Goal: Task Accomplishment & Management: Use online tool/utility

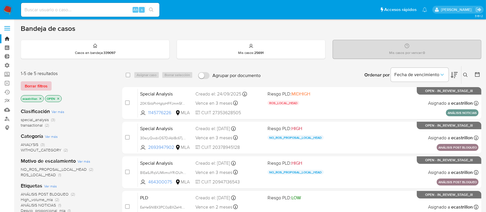
click at [40, 87] on span "Borrar filtros" at bounding box center [36, 86] width 23 height 8
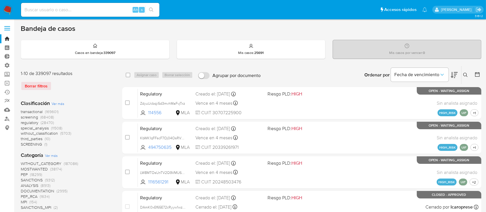
click at [466, 73] on icon at bounding box center [465, 75] width 5 height 5
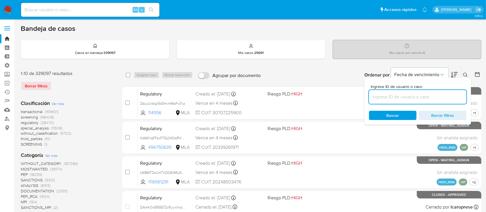
click at [416, 93] on input at bounding box center [417, 96] width 97 height 7
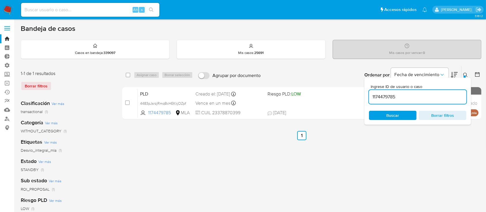
click at [467, 78] on div "Ingrese ID de usuario o caso 1174479785 Buscar Borrar filtros" at bounding box center [417, 101] width 107 height 47
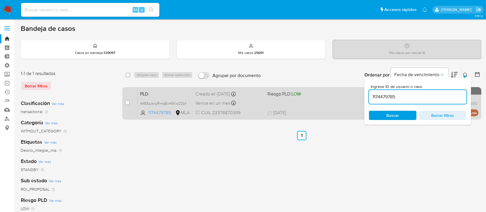
click at [332, 98] on div "PLD 4483pJsrzjRmqBcHEKkjOZpf 1174479785 MLA Riesgo PLD: LOW Creado el: 12/08/20…" at bounding box center [308, 103] width 341 height 29
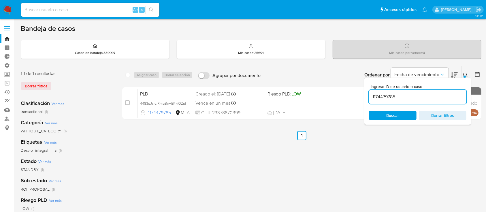
click at [397, 100] on input "1174479785" at bounding box center [417, 96] width 97 height 7
click at [398, 99] on input "1174479785" at bounding box center [417, 96] width 97 height 7
paste input "232218493"
click at [465, 74] on icon at bounding box center [465, 75] width 5 height 5
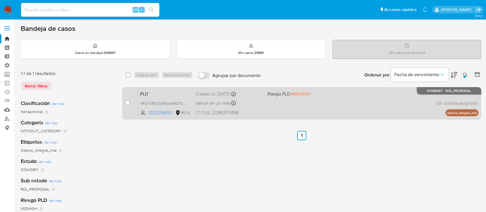
click at [414, 91] on div "PLD 4RG7A3ECGjEWlzdhMG7Qq4EJ 1232218493 MLA Riesgo PLD: MIDHIGH Creado el: 12/0…" at bounding box center [308, 103] width 341 height 29
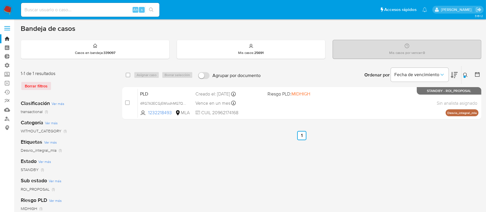
click at [468, 75] on icon at bounding box center [465, 75] width 5 height 5
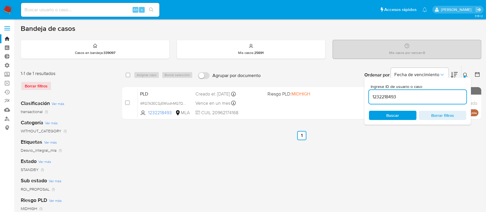
click at [435, 98] on input "1232218493" at bounding box center [417, 96] width 97 height 7
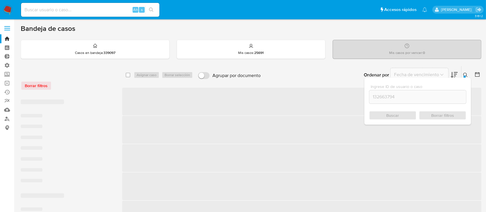
click at [465, 73] on icon at bounding box center [465, 75] width 5 height 5
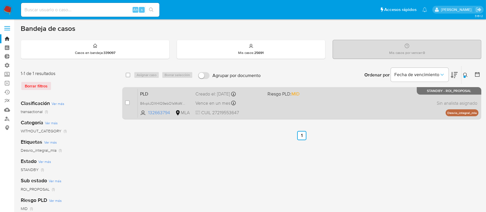
click at [314, 101] on div "PLD 84xpkJDXHIQ9ebO1sMoWVvji 132663794 MLA Riesgo PLD: MID Creado el: 12/08/202…" at bounding box center [308, 103] width 341 height 29
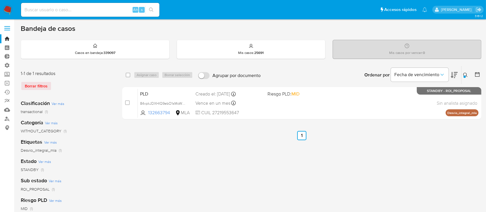
click at [465, 73] on icon at bounding box center [465, 75] width 5 height 5
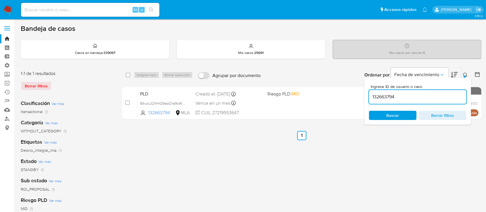
click at [436, 95] on input "132663794" at bounding box center [417, 96] width 97 height 7
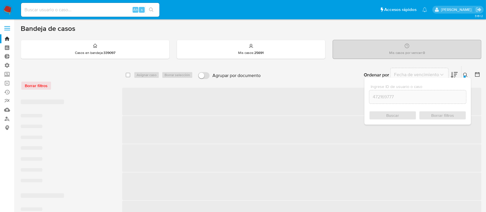
click at [463, 75] on button at bounding box center [467, 75] width 10 height 7
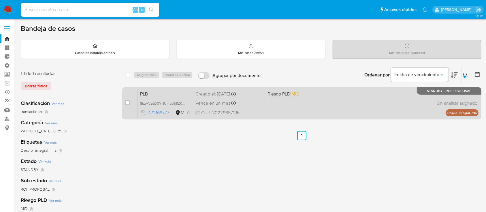
click at [358, 99] on div "PLD 8bzVVzaD0YNUmLofk8ZKqWUx 472169777 MLA Riesgo PLD: MID Creado el: 12/08/202…" at bounding box center [308, 103] width 341 height 29
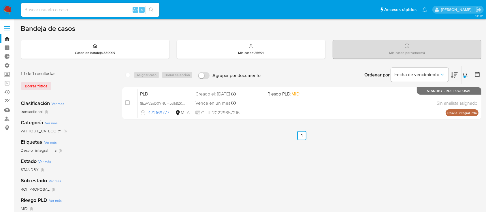
click at [465, 74] on icon at bounding box center [465, 75] width 5 height 5
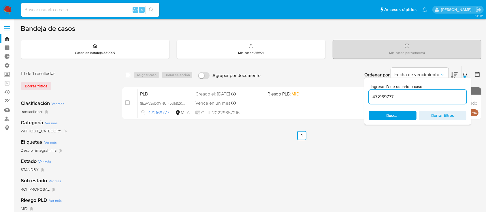
click at [428, 97] on input "472169777" at bounding box center [417, 96] width 97 height 7
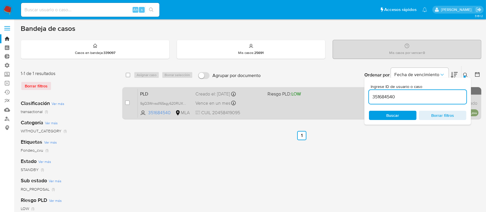
click at [294, 107] on div "PLD 9gQ3Wrxsd16Ssgy620RUX8Ax 351684540 MLA Riesgo PLD: LOW Creado el: 12/08/202…" at bounding box center [308, 103] width 341 height 29
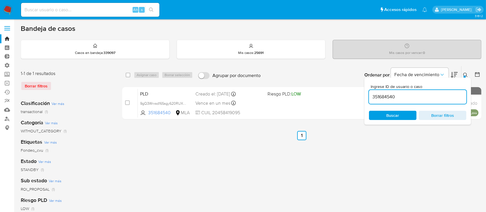
click at [436, 97] on input "351684540" at bounding box center [417, 96] width 97 height 7
paste input "296121309"
click at [464, 73] on icon at bounding box center [465, 75] width 5 height 5
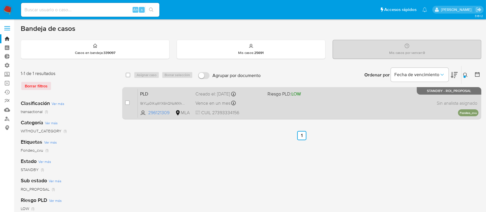
click at [373, 93] on div "PLD 9tYLp0lKqAYX6hQNzMXhE1xp 296121309 MLA Riesgo PLD: LOW Creado el: 12/08/202…" at bounding box center [308, 103] width 341 height 29
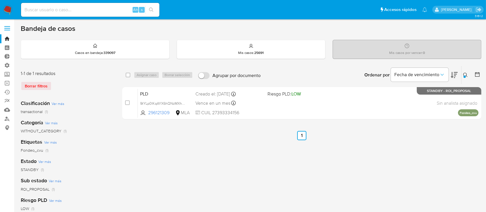
click at [463, 73] on button at bounding box center [467, 75] width 10 height 7
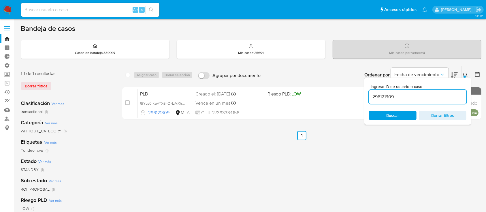
click at [447, 95] on input "296121309" at bounding box center [417, 96] width 97 height 7
click at [464, 74] on icon at bounding box center [465, 75] width 5 height 5
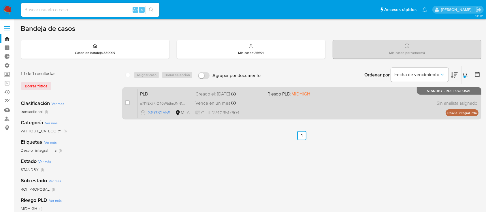
click at [406, 94] on div "PLD a71YSX7KIQ40WbthnJNN1Oon 319332559 MLA Riesgo PLD: MIDHIGH Creado el: 12/08…" at bounding box center [308, 103] width 341 height 29
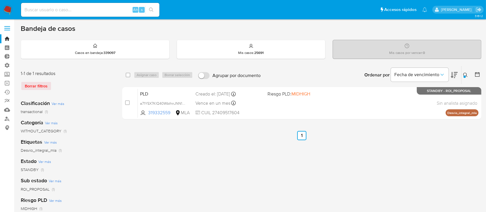
click at [468, 72] on button at bounding box center [467, 75] width 10 height 7
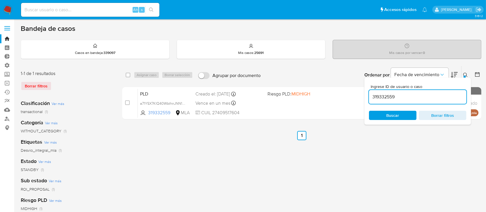
click at [454, 93] on input "319332559" at bounding box center [417, 96] width 97 height 7
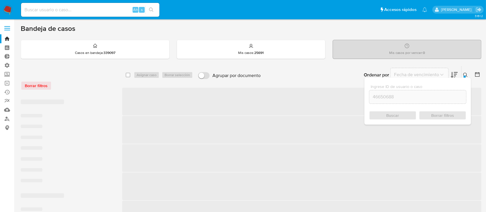
click at [462, 73] on button at bounding box center [467, 75] width 10 height 7
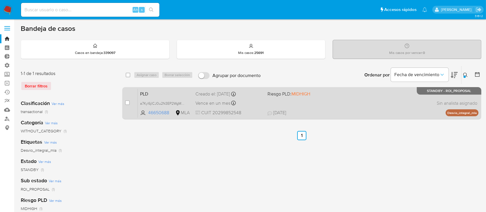
click at [323, 97] on div "PLD a7Kyl6jICJ0u2N3EP2WgMMlW 46650688 MLA Riesgo PLD: MIDHIGH Creado el: 12/08/…" at bounding box center [308, 103] width 341 height 29
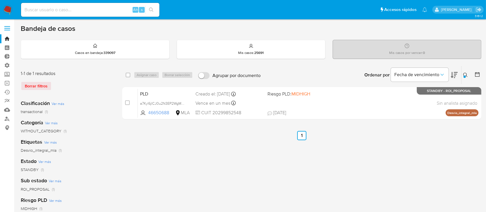
click at [466, 73] on icon at bounding box center [465, 75] width 4 height 4
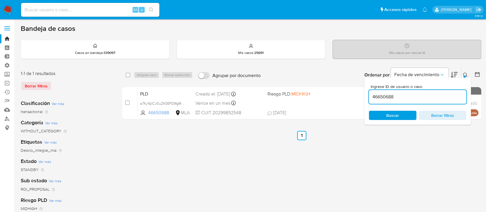
click at [427, 101] on div "46650688" at bounding box center [417, 97] width 97 height 14
click at [423, 91] on div "46650688" at bounding box center [417, 97] width 97 height 14
click at [425, 99] on input "46650688" at bounding box center [417, 96] width 97 height 7
paste input "1232166326"
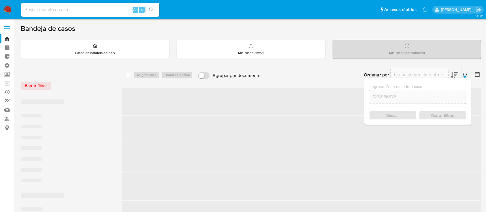
click at [467, 72] on button at bounding box center [467, 75] width 10 height 7
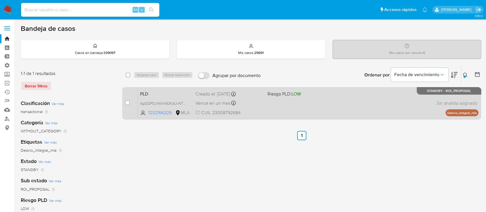
click at [421, 105] on div "PLD AgQQPOyNIXnNDKj6JvNTX6li 1232166326 MLA Riesgo PLD: LOW Creado el: 12/08/20…" at bounding box center [308, 103] width 341 height 29
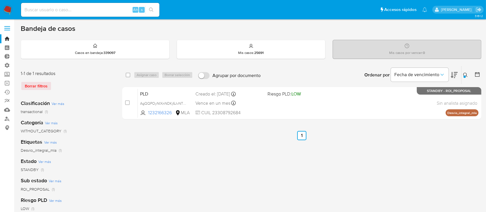
click at [468, 76] on button at bounding box center [467, 75] width 10 height 7
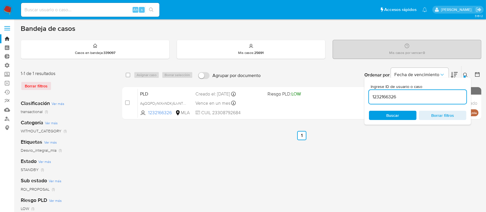
click at [433, 97] on input "1232166326" at bounding box center [417, 96] width 97 height 7
click at [465, 74] on icon at bounding box center [465, 75] width 5 height 5
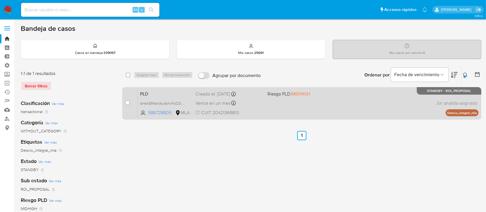
click at [348, 112] on div "PLD bHsK89YekVay9zhnFzO3iMnS 586728805 MLA Riesgo PLD: MIDHIGH Creado el: 12/08…" at bounding box center [308, 103] width 341 height 29
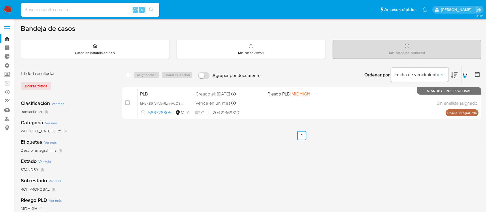
click at [466, 73] on icon at bounding box center [465, 75] width 4 height 4
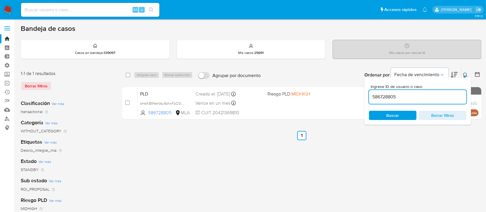
click at [445, 94] on input "586728805" at bounding box center [417, 96] width 97 height 7
click at [464, 76] on div at bounding box center [465, 77] width 2 height 2
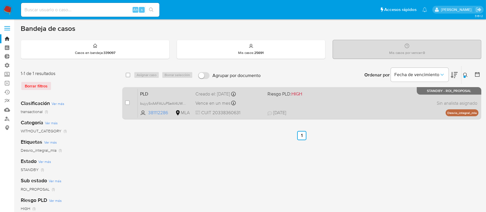
click at [388, 114] on span "19/08/2025 19/08/2025 21:07" at bounding box center [337, 113] width 139 height 6
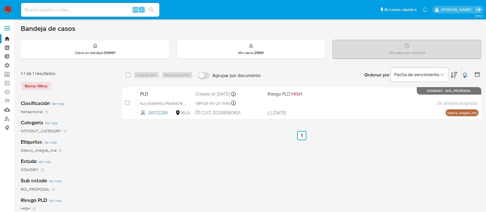
click at [466, 72] on button at bounding box center [467, 75] width 10 height 7
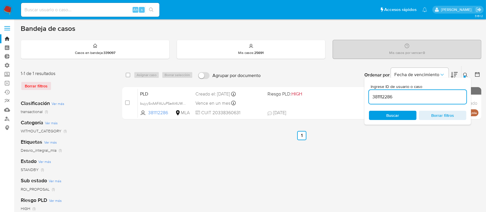
click at [459, 98] on input "381112286" at bounding box center [417, 96] width 97 height 7
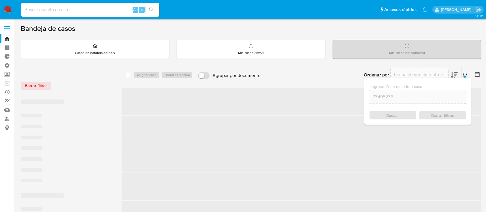
click at [466, 72] on button at bounding box center [467, 75] width 10 height 7
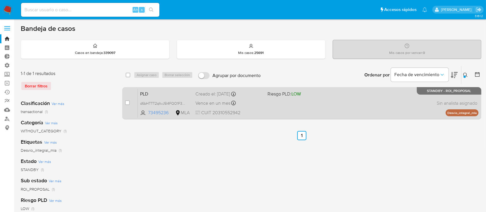
click at [375, 93] on div "PLD d6bHTTT2qItvJ5I4FQO1F33C 73495236 MLA Riesgo PLD: LOW Creado el: 12/08/2025…" at bounding box center [308, 103] width 341 height 29
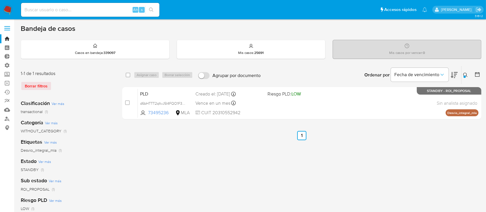
click at [467, 74] on icon at bounding box center [465, 75] width 5 height 5
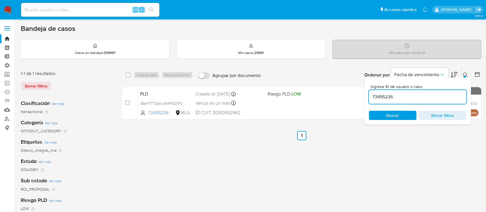
click at [441, 96] on input "73495236" at bounding box center [417, 96] width 97 height 7
type input "162493461"
click at [463, 74] on button at bounding box center [467, 75] width 10 height 7
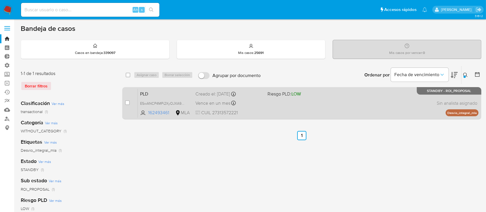
click at [422, 99] on div "PLD ESwANCP4MPi2XyOJXA9W4fbl 162493461 MLA Riesgo PLD: LOW Creado el: 12/08/202…" at bounding box center [308, 103] width 341 height 29
click at [278, 105] on div "PLD ESwANCP4MPi2XyOJXA9W4fbl 162493461 MLA Riesgo PLD: LOW Creado el: 12/08/202…" at bounding box center [308, 103] width 341 height 29
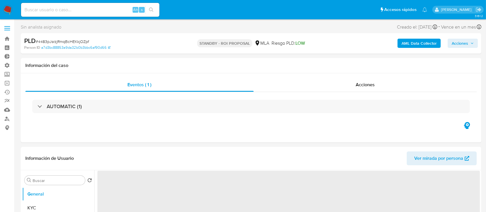
select select "10"
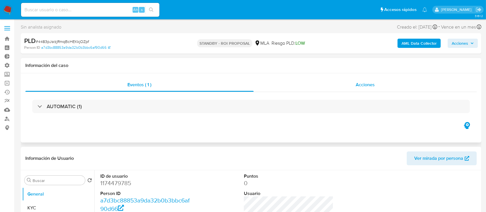
click at [324, 79] on div "Acciones" at bounding box center [365, 85] width 223 height 14
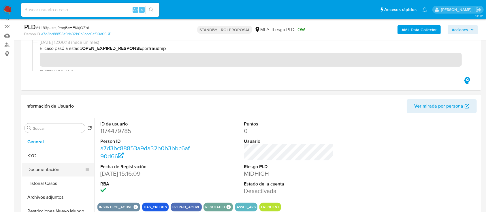
scroll to position [77, 0]
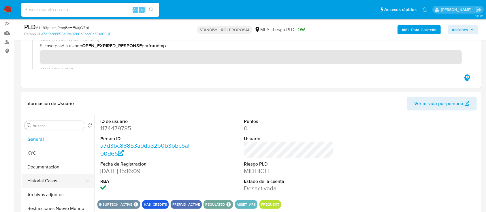
click at [39, 187] on button "Historial Casos" at bounding box center [55, 181] width 67 height 14
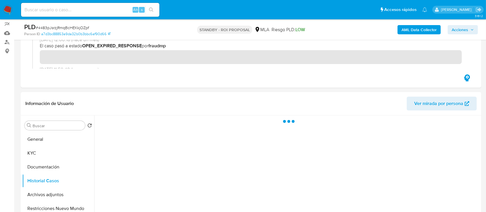
scroll to position [154, 0]
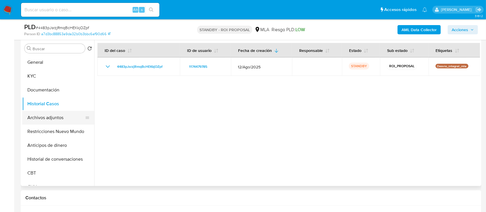
click at [43, 121] on button "Archivos adjuntos" at bounding box center [55, 118] width 67 height 14
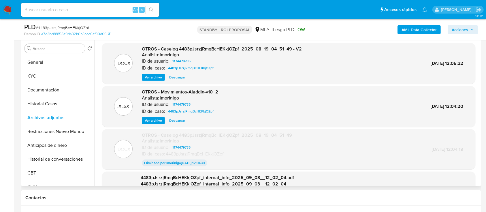
click at [178, 79] on span "Descargar" at bounding box center [177, 77] width 16 height 6
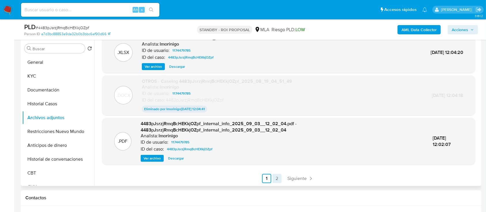
click at [277, 179] on link "2" at bounding box center [276, 178] width 9 height 9
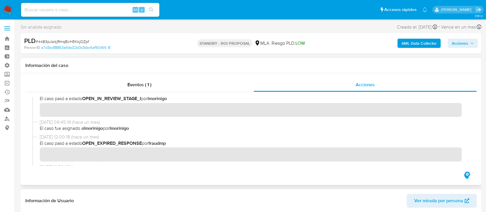
scroll to position [307, 0]
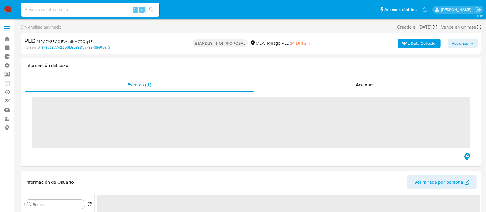
click at [360, 85] on span "Acciones" at bounding box center [365, 84] width 19 height 7
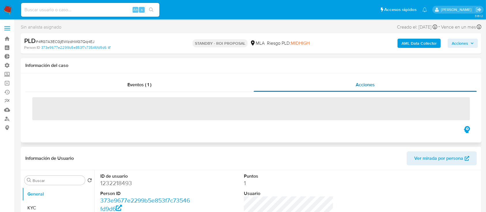
select select "10"
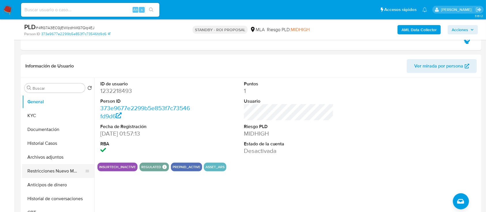
scroll to position [115, 0]
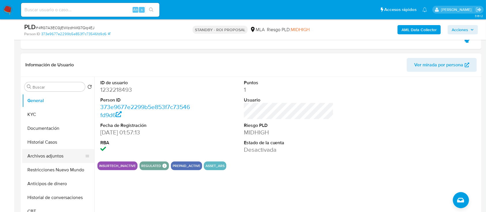
click at [55, 155] on button "Archivos adjuntos" at bounding box center [55, 156] width 67 height 14
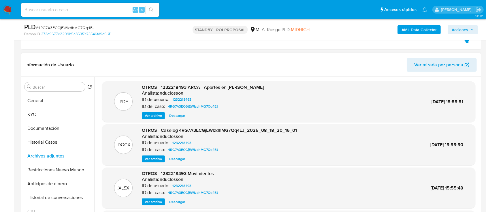
click at [183, 158] on span "Descargar" at bounding box center [177, 159] width 16 height 6
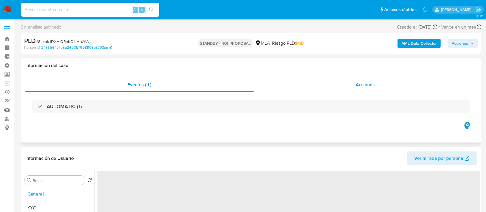
click at [355, 82] on div "Acciones" at bounding box center [365, 85] width 223 height 14
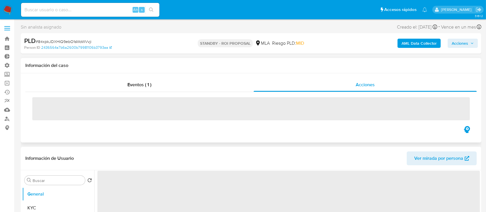
select select "10"
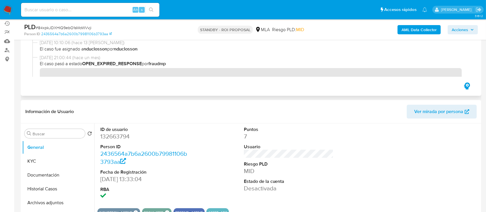
scroll to position [77, 0]
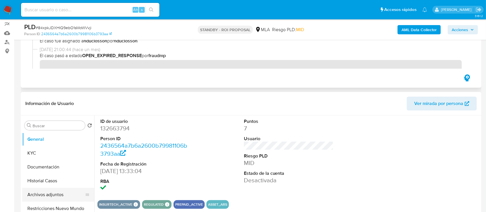
click at [34, 189] on button "Archivos adjuntos" at bounding box center [55, 195] width 67 height 14
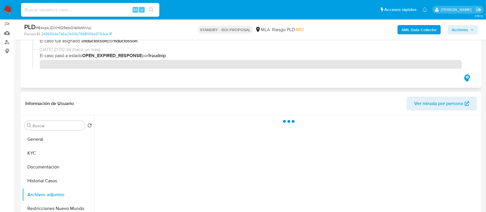
scroll to position [96, 0]
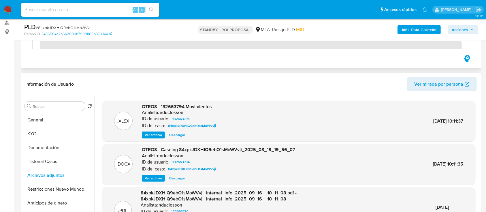
click at [176, 180] on span "Descargar" at bounding box center [177, 178] width 16 height 6
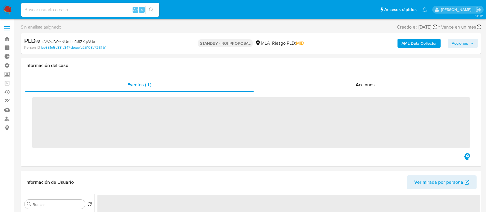
click at [344, 84] on div "Acciones" at bounding box center [365, 85] width 223 height 14
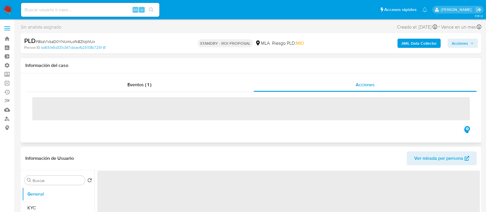
select select "10"
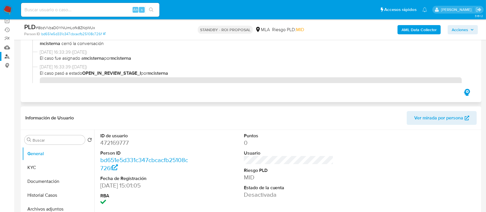
scroll to position [115, 0]
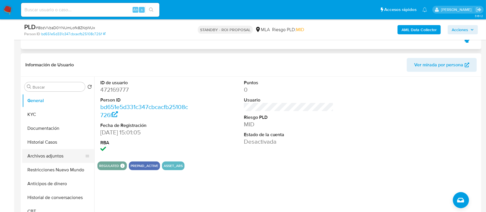
click at [51, 153] on button "Archivos adjuntos" at bounding box center [55, 156] width 67 height 14
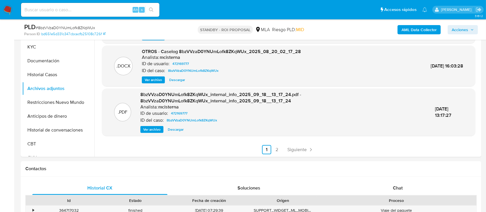
scroll to position [184, 0]
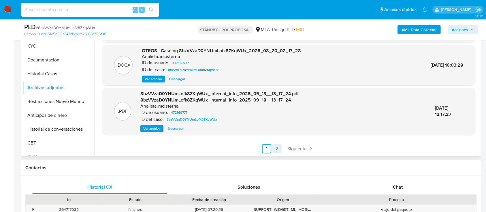
click at [277, 148] on link "2" at bounding box center [276, 148] width 9 height 9
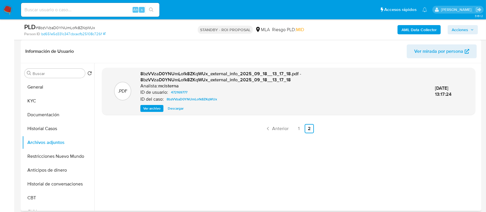
scroll to position [128, 0]
click at [298, 126] on link "1" at bounding box center [298, 129] width 9 height 9
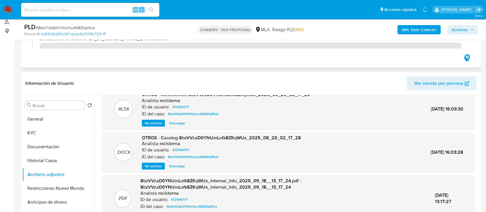
scroll to position [54, 0]
click at [175, 166] on span "Descargar" at bounding box center [177, 166] width 16 height 6
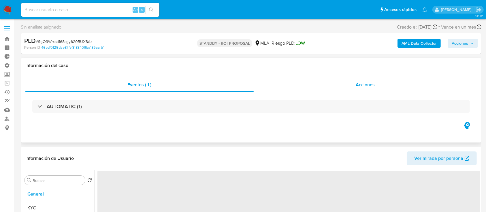
select select "10"
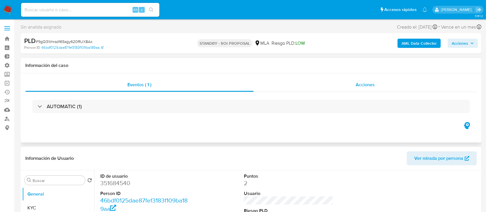
click at [285, 88] on div "Acciones" at bounding box center [365, 85] width 223 height 14
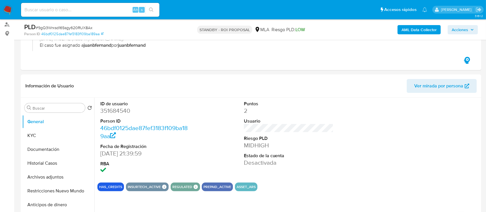
scroll to position [154, 0]
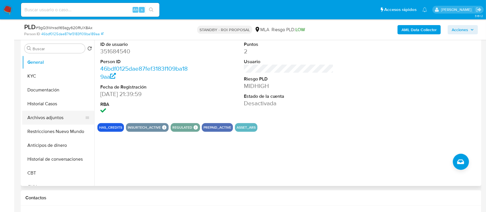
click at [48, 121] on button "Archivos adjuntos" at bounding box center [55, 118] width 67 height 14
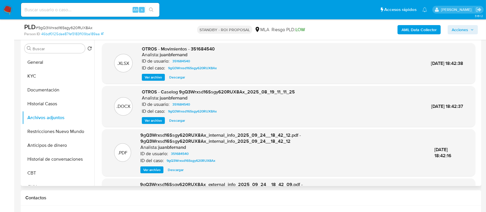
click at [170, 123] on span "Descargar" at bounding box center [177, 121] width 16 height 6
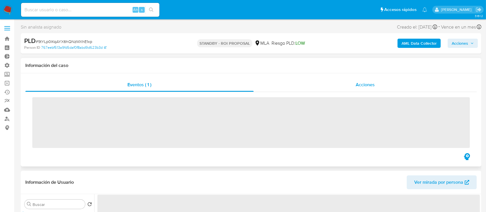
click at [346, 89] on div "Acciones" at bounding box center [365, 85] width 223 height 14
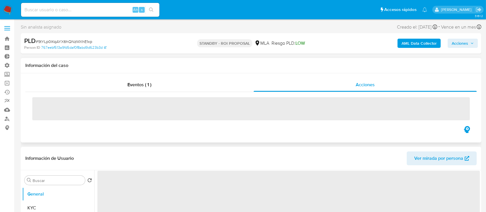
select select "10"
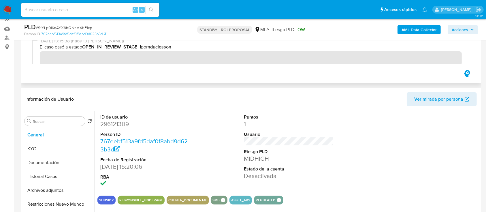
scroll to position [115, 0]
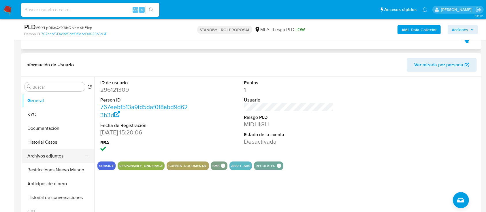
click at [38, 162] on button "Archivos adjuntos" at bounding box center [55, 156] width 67 height 14
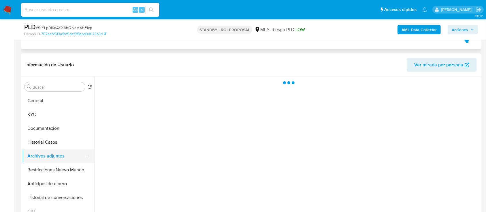
click at [41, 155] on button "Archivos adjuntos" at bounding box center [55, 156] width 67 height 14
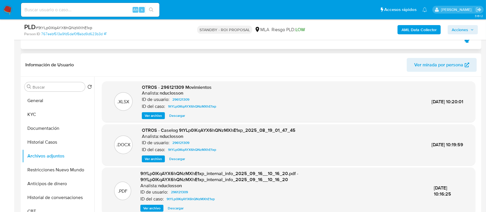
click at [175, 157] on span "Descargar" at bounding box center [177, 159] width 16 height 6
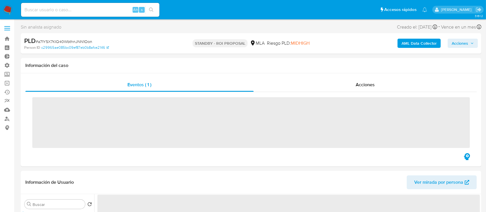
click at [326, 80] on div "Acciones" at bounding box center [365, 85] width 223 height 14
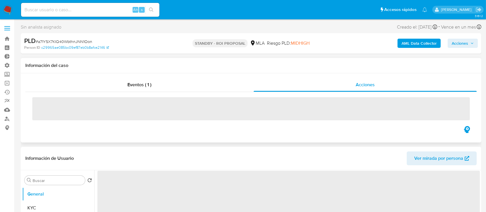
select select "10"
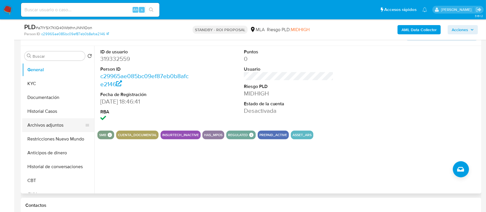
scroll to position [154, 0]
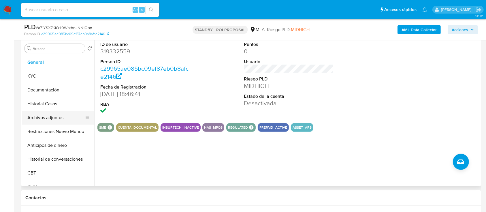
click at [63, 118] on button "Archivos adjuntos" at bounding box center [55, 118] width 67 height 14
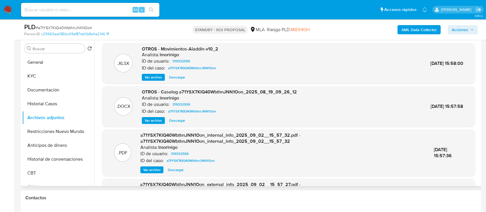
click at [175, 116] on div "OTROS - Caselog a71YSX7KIQ40WbthnJNN1Oon_2025_08_19_09_26_12 Analista: lmorinig…" at bounding box center [219, 106] width 155 height 35
click at [176, 119] on span "Descargar" at bounding box center [177, 121] width 16 height 6
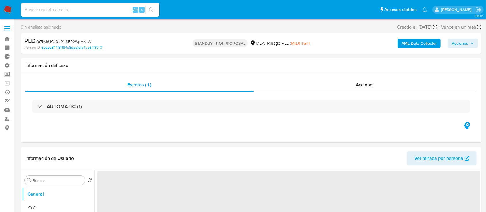
click at [351, 87] on div "Acciones" at bounding box center [365, 85] width 223 height 14
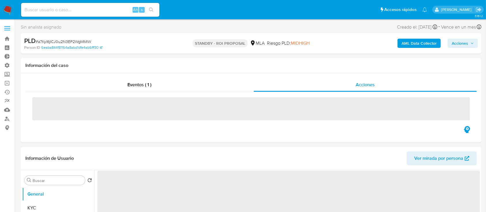
select select "10"
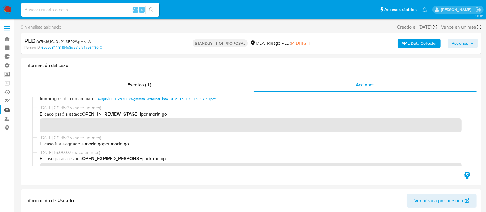
scroll to position [154, 0]
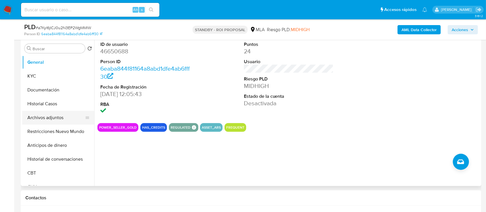
click at [69, 111] on button "Archivos adjuntos" at bounding box center [55, 118] width 67 height 14
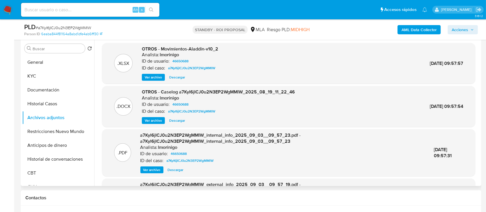
click at [180, 121] on span "Descargar" at bounding box center [177, 121] width 16 height 6
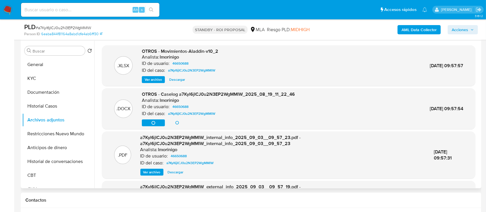
scroll to position [77, 0]
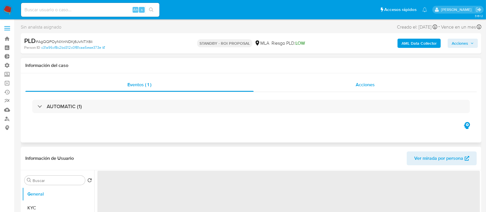
click at [361, 88] on span "Acciones" at bounding box center [365, 84] width 19 height 7
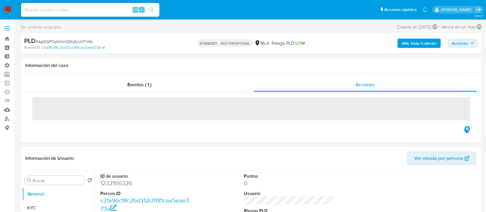
select select "10"
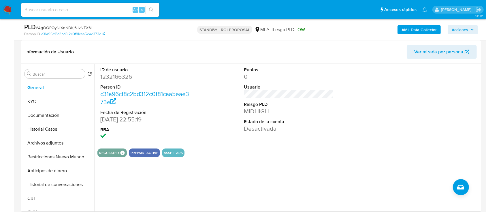
scroll to position [130, 0]
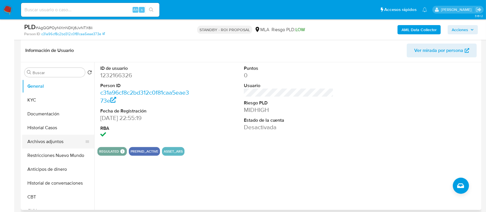
click at [55, 141] on button "Archivos adjuntos" at bounding box center [55, 142] width 67 height 14
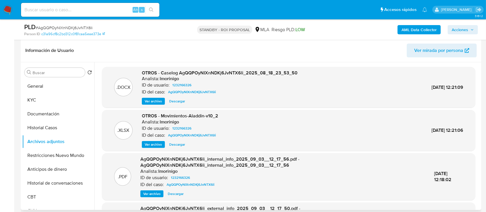
click at [176, 100] on span "Descargar" at bounding box center [177, 101] width 16 height 6
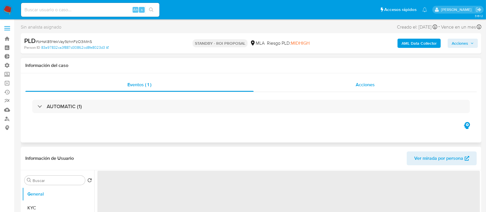
click at [379, 85] on div "Acciones" at bounding box center [365, 85] width 223 height 14
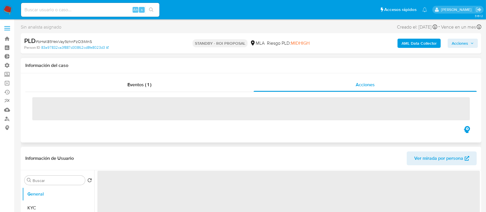
select select "10"
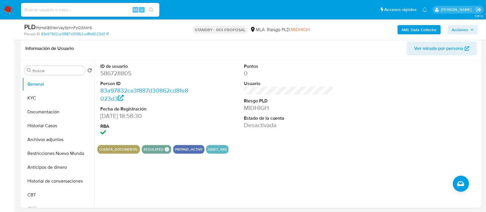
scroll to position [138, 0]
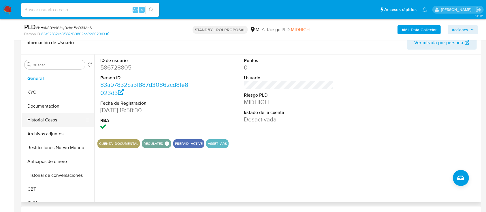
click at [44, 124] on button "Historial Casos" at bounding box center [55, 120] width 67 height 14
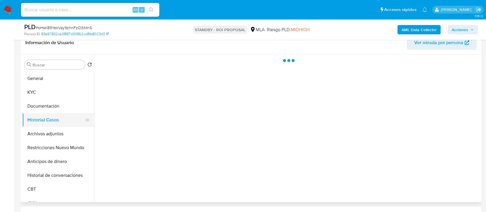
click at [44, 126] on button "Historial Casos" at bounding box center [55, 120] width 67 height 14
click at [45, 129] on button "Archivos adjuntos" at bounding box center [55, 134] width 67 height 14
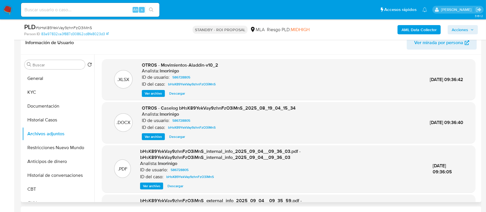
click at [171, 138] on span "Descargar" at bounding box center [177, 137] width 16 height 6
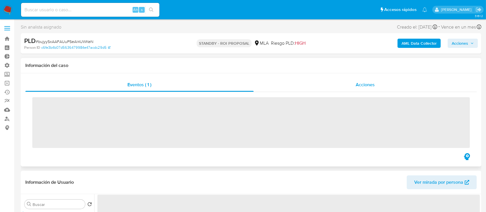
click at [358, 88] on span "Acciones" at bounding box center [365, 84] width 19 height 7
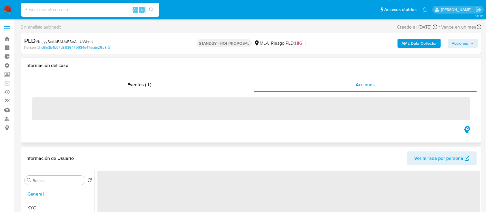
select select "10"
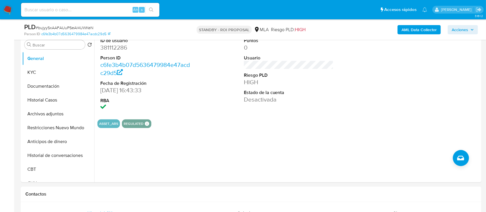
scroll to position [173, 0]
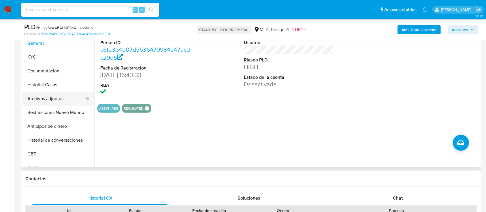
click at [43, 96] on button "Archivos adjuntos" at bounding box center [55, 99] width 67 height 14
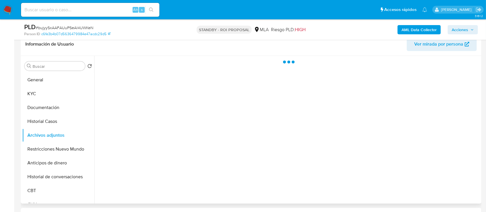
scroll to position [135, 0]
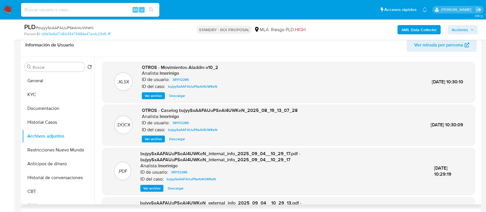
click at [181, 142] on span "Descargar" at bounding box center [177, 139] width 16 height 6
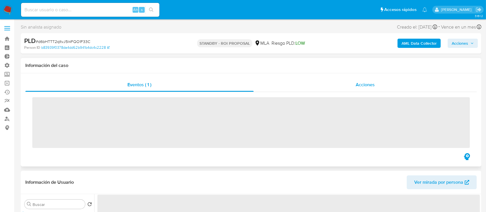
click at [351, 87] on div "Acciones" at bounding box center [365, 85] width 223 height 14
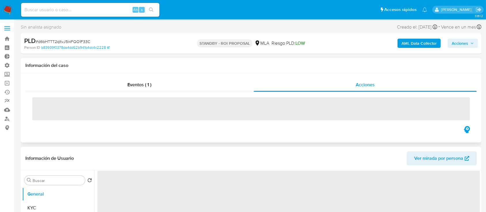
select select "10"
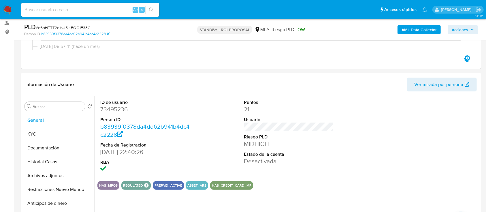
scroll to position [96, 0]
click at [41, 175] on button "Archivos adjuntos" at bounding box center [55, 175] width 67 height 14
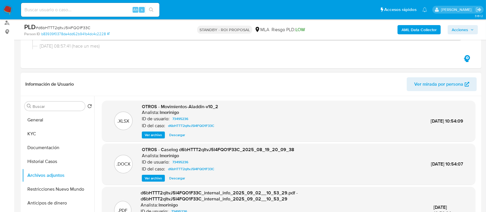
click at [174, 176] on span "Descargar" at bounding box center [177, 178] width 16 height 6
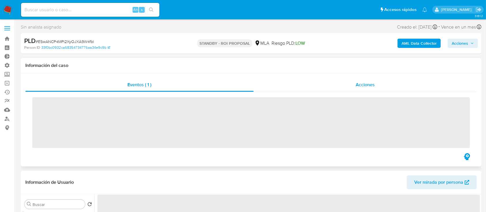
click at [351, 85] on div "Acciones" at bounding box center [365, 85] width 223 height 14
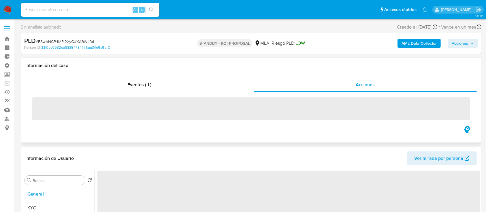
select select "10"
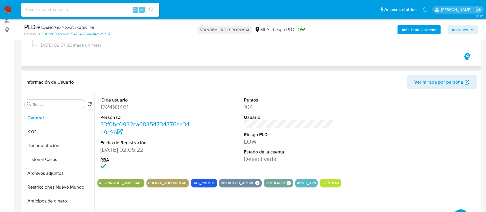
scroll to position [99, 0]
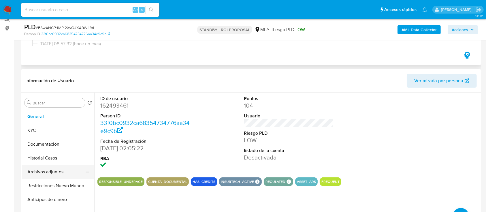
click at [39, 172] on button "Archivos adjuntos" at bounding box center [55, 172] width 67 height 14
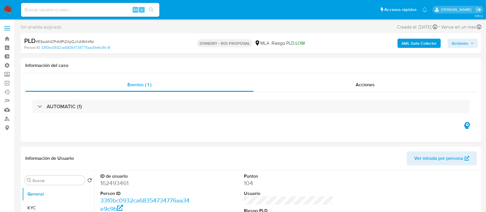
select select "10"
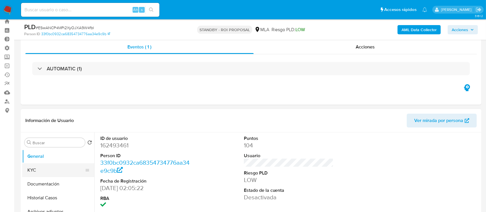
click at [36, 165] on button "KYC" at bounding box center [55, 170] width 67 height 14
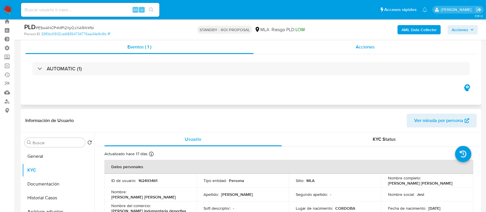
click at [344, 51] on div "Acciones" at bounding box center [365, 47] width 223 height 14
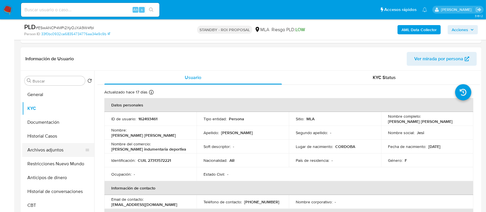
scroll to position [122, 0]
click at [35, 150] on button "Archivos adjuntos" at bounding box center [55, 149] width 67 height 14
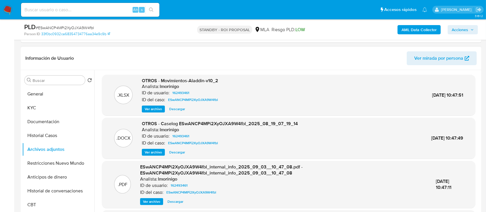
click at [177, 152] on span "Descargar" at bounding box center [177, 152] width 16 height 6
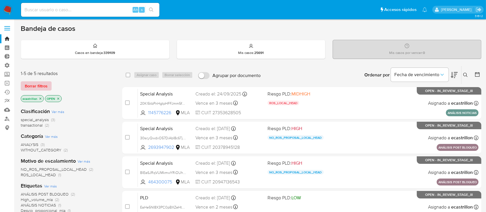
click at [40, 84] on span "Borrar filtros" at bounding box center [36, 86] width 23 height 8
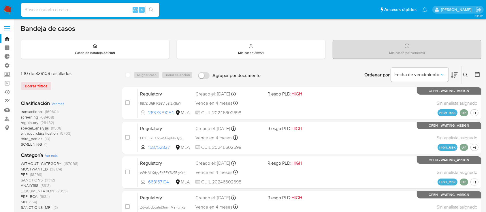
click at [9, 83] on link "Operaciones masivas" at bounding box center [34, 83] width 69 height 9
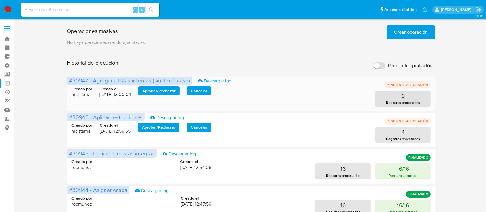
click at [170, 89] on span "Aprobar / Rechazar" at bounding box center [158, 91] width 33 height 8
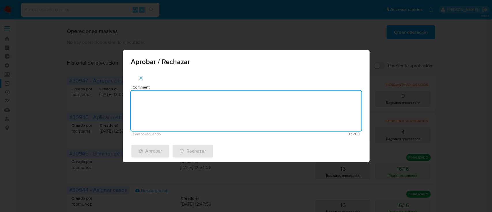
click at [172, 92] on textarea "Comment" at bounding box center [246, 111] width 231 height 40
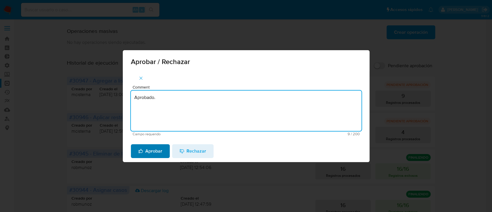
type textarea "Aprobado."
click at [140, 151] on icon "button" at bounding box center [140, 150] width 5 height 5
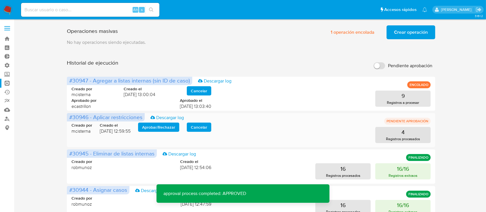
click at [151, 124] on span "Aprobar / Rechazar" at bounding box center [158, 127] width 33 height 8
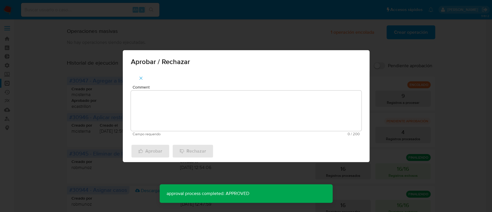
click at [162, 119] on textarea "Comment" at bounding box center [246, 111] width 231 height 40
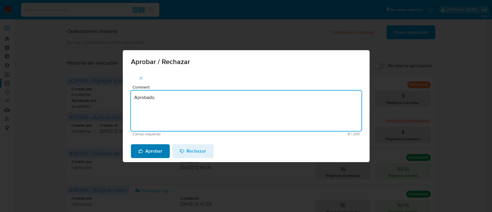
type textarea "Aprobado."
click at [152, 149] on span "Aprobar" at bounding box center [150, 151] width 24 height 13
